Goal: Task Accomplishment & Management: Complete application form

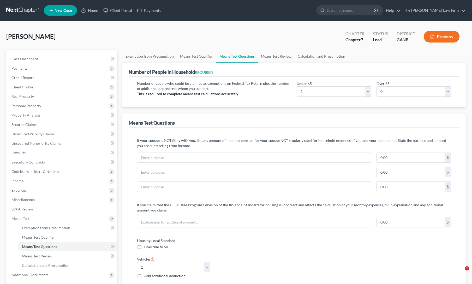
select select "1"
select select "0"
select select "1"
select select "60"
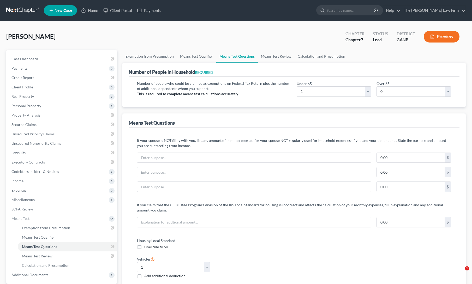
select select "60"
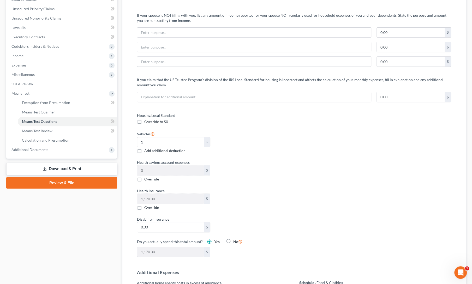
click at [270, 196] on div "Health insurance 1,170.00 $ Override" at bounding box center [212, 199] width 157 height 22
click at [199, 95] on input "text" at bounding box center [254, 97] width 234 height 10
type input "Market rate for rentals"
type input "650"
click at [263, 139] on div "Vehicles Select 0 1 2 3 4 5 Add additional deduction" at bounding box center [212, 142] width 157 height 23
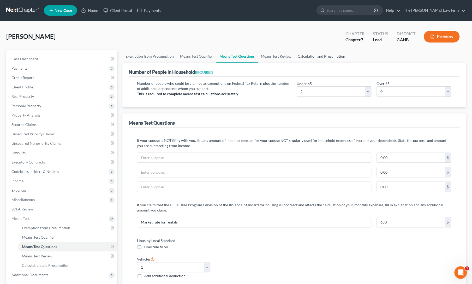
click at [318, 55] on link "Calculation and Presumption" at bounding box center [322, 56] width 54 height 13
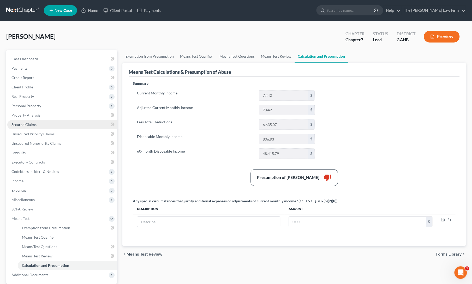
click at [32, 124] on span "Secured Claims" at bounding box center [23, 124] width 25 height 4
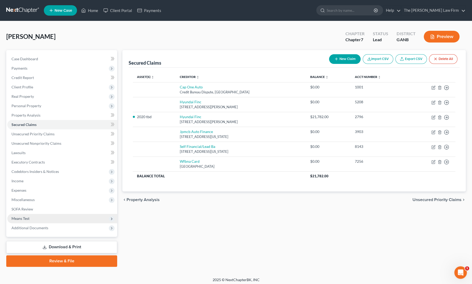
click at [23, 219] on span "Means Test" at bounding box center [20, 218] width 18 height 4
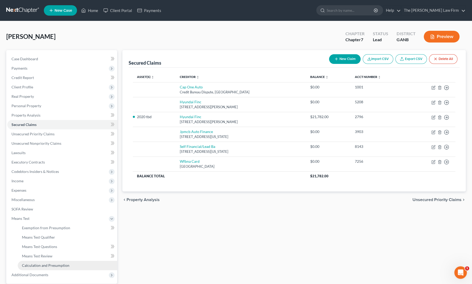
click at [40, 268] on link "Calculation and Presumption" at bounding box center [67, 265] width 99 height 9
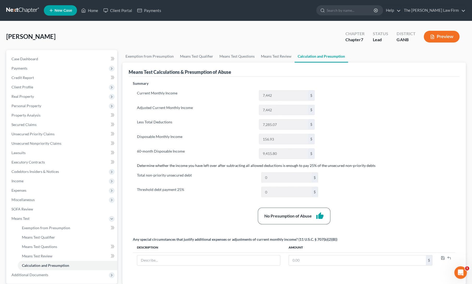
click at [374, 148] on div "Summary Current Monthly Income 7,442 $ Adjusted Current Monthly Income 7,442 $ …" at bounding box center [294, 180] width 328 height 198
click at [20, 90] on span "Client Profile" at bounding box center [62, 87] width 110 height 9
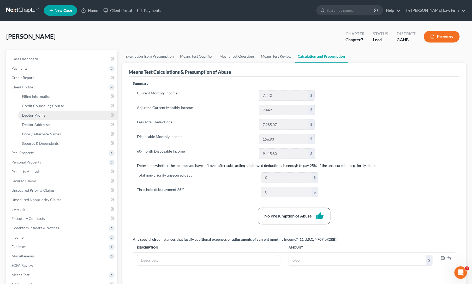
click at [30, 117] on span "Debtor Profile" at bounding box center [33, 115] width 23 height 4
select select "0"
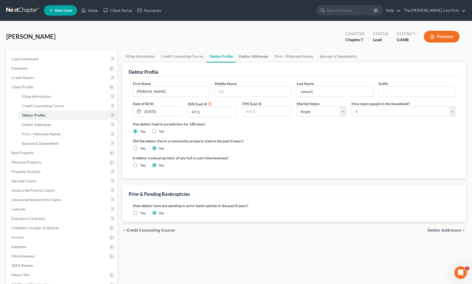
click at [253, 54] on link "Debtor Addresses" at bounding box center [254, 56] width 36 height 13
